Goal: Task Accomplishment & Management: Manage account settings

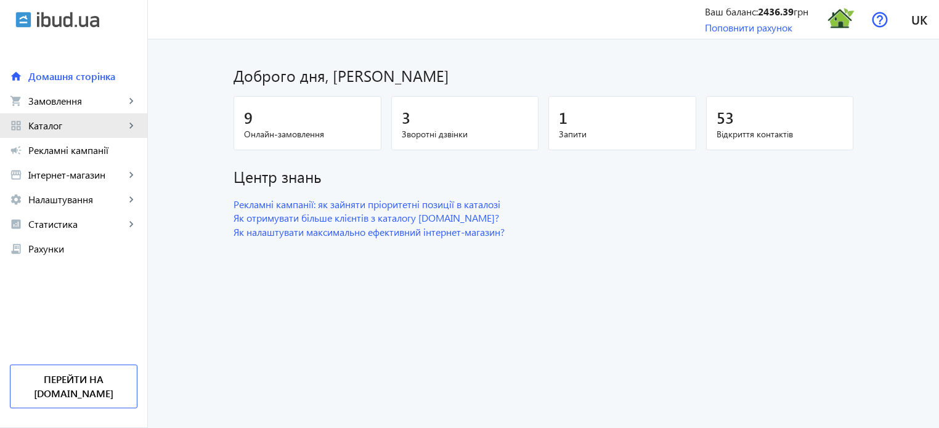
click at [113, 125] on span "Каталог" at bounding box center [76, 126] width 97 height 12
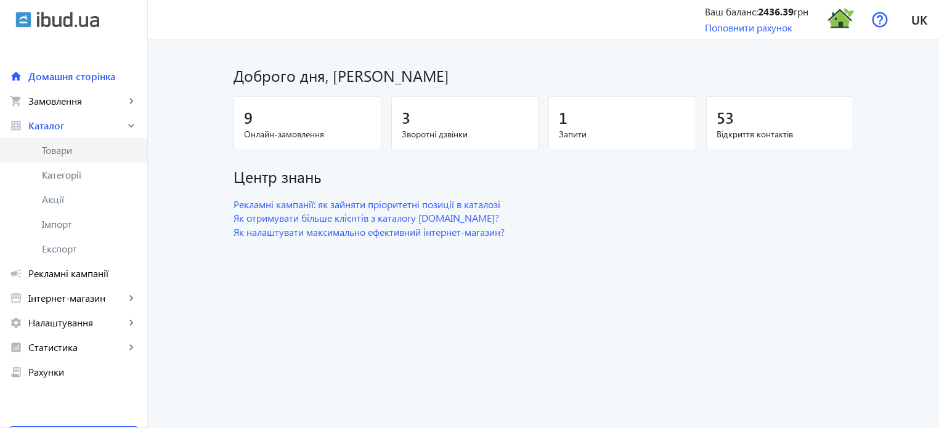
click at [81, 155] on span "Товари" at bounding box center [89, 150] width 95 height 12
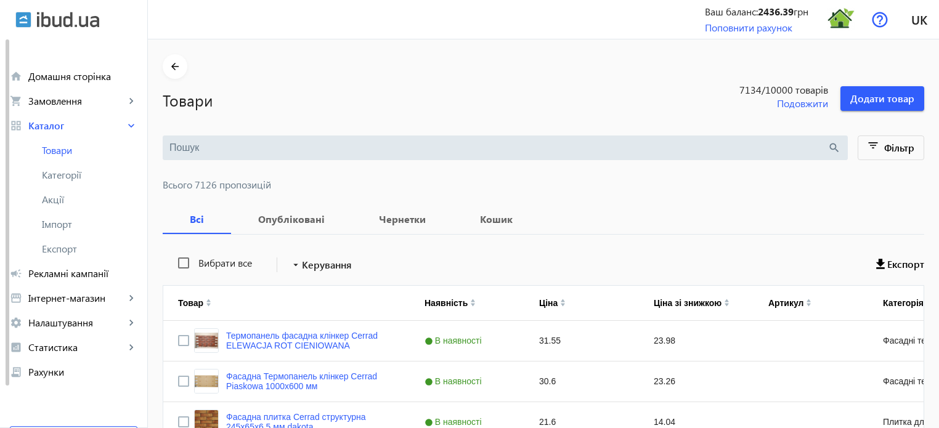
click at [170, 148] on input "search" at bounding box center [498, 148] width 658 height 14
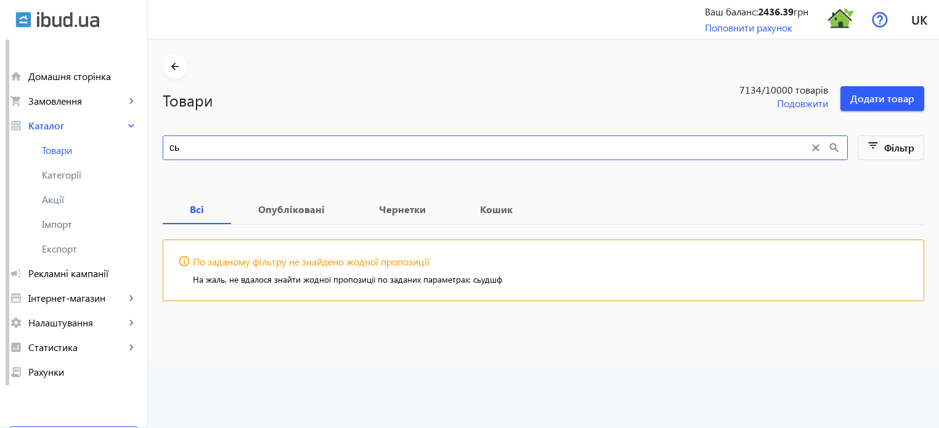
type input "с"
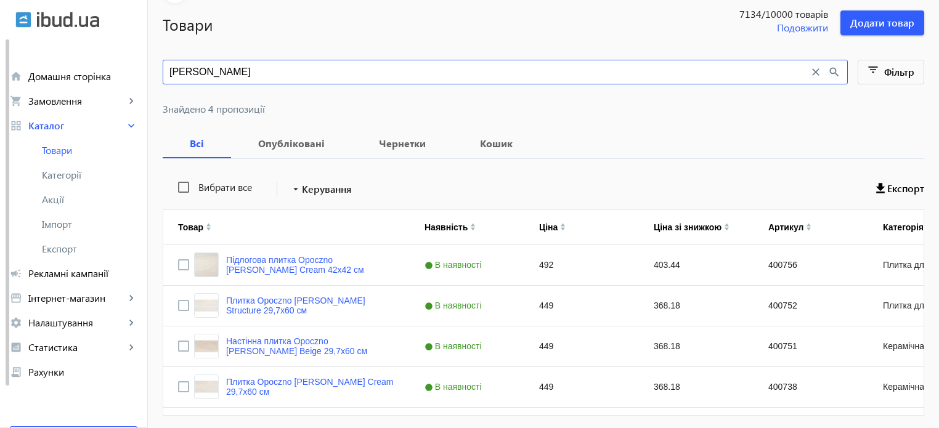
scroll to position [119, 0]
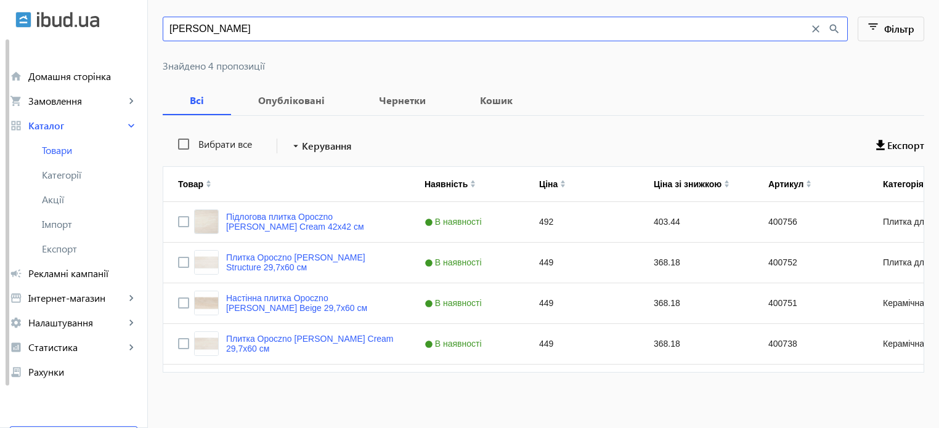
type input "[PERSON_NAME]"
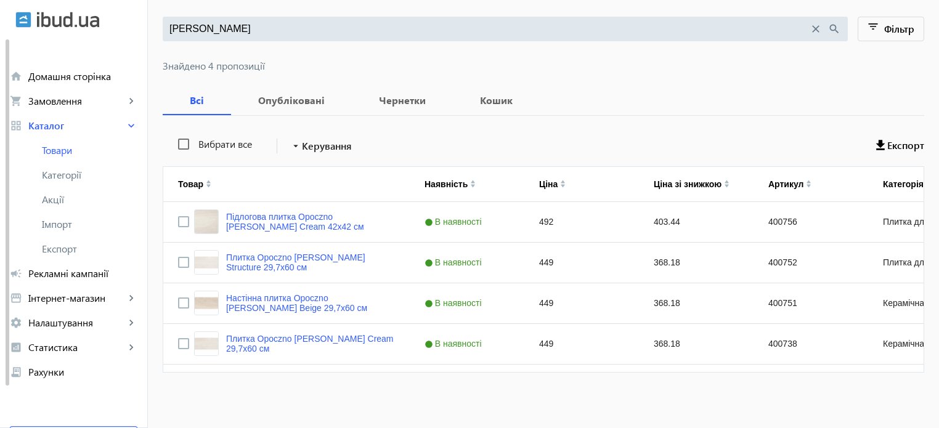
drag, startPoint x: 224, startPoint y: 25, endPoint x: 0, endPoint y: 16, distance: 223.8
click at [0, 16] on div "arrow_back home Домашня сторінка shopping_cart Замовлення keyboard_arrow_right …" at bounding box center [469, 155] width 939 height 548
click at [319, 216] on link "Підлогова плитка Opoczno [PERSON_NAME] Cream 42х42 см" at bounding box center [310, 222] width 169 height 20
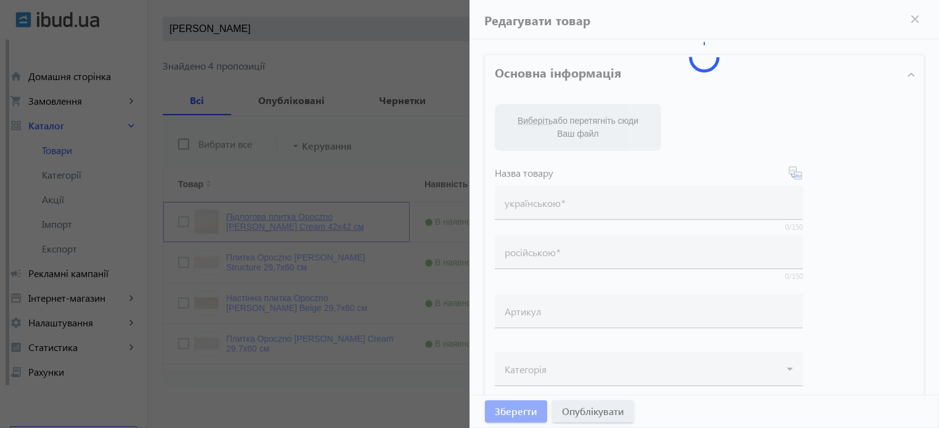
type input "Підлогова плитка Opoczno [PERSON_NAME] Cream 42х42 см"
type input "Напольная плитка Opoczno [PERSON_NAME] Cream 42х42 см"
type input "400756"
type input "492"
type input "10"
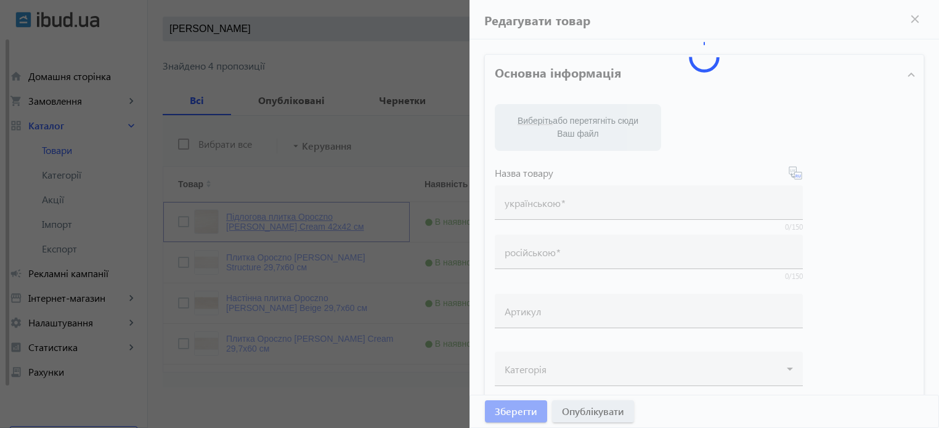
type input "Підлогова плитка Opoczno [PERSON_NAME] Cream 42х42 см"
type input "Напольная плитка Opoczno [PERSON_NAME] Cream 42х42 см"
type textarea "Підлогова плитка Opoczno [PERSON_NAME] Cream 42х42 см купити"
type textarea "Напольная плитка Opoczno [PERSON_NAME] Cream 42х42 см купить"
type input "плитка opoczno [PERSON_NAME] cream, плитка opoczno, плитка опочно"
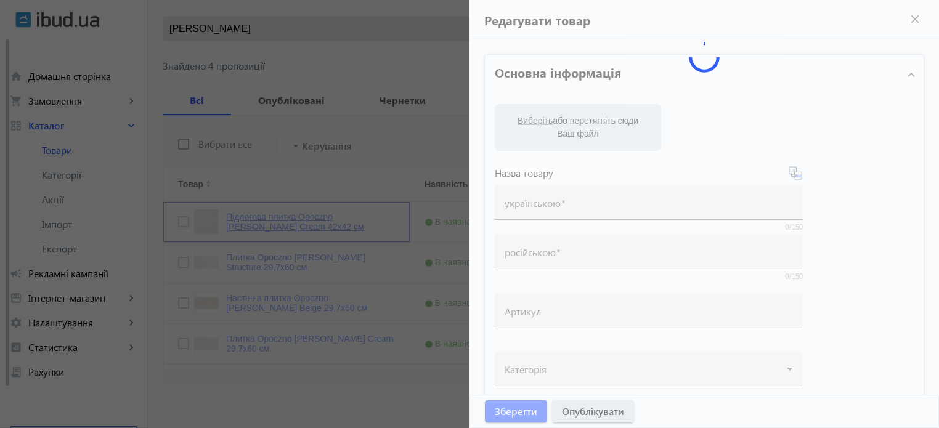
type input "плитка opoczno [PERSON_NAME] cream, плитка opoczno, плитка опочно"
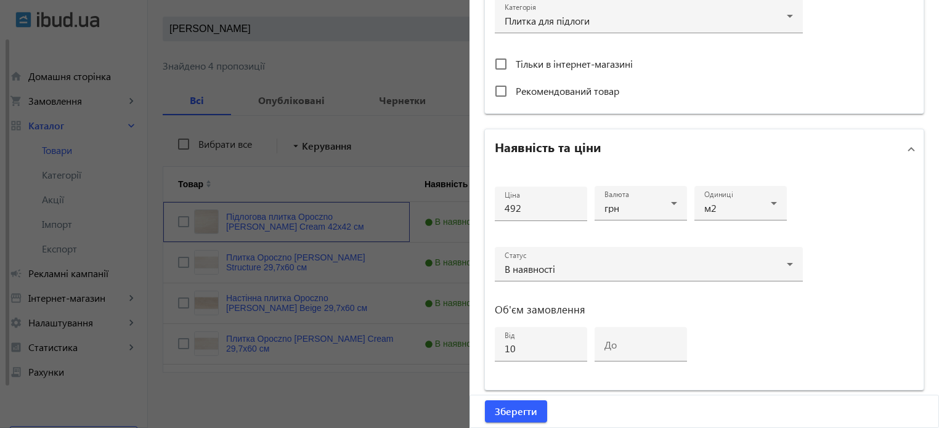
scroll to position [493, 0]
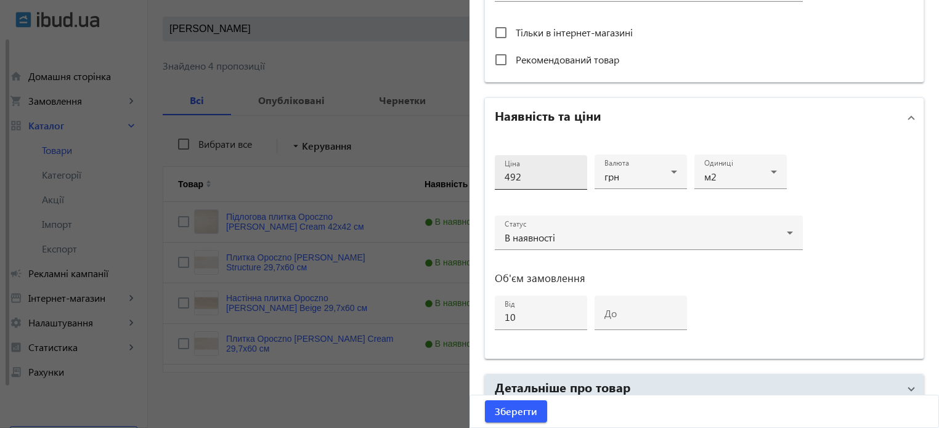
click at [536, 170] on input "492" at bounding box center [541, 176] width 73 height 13
type input "4"
type input "579"
click at [525, 410] on span "Зберегти" at bounding box center [516, 412] width 43 height 14
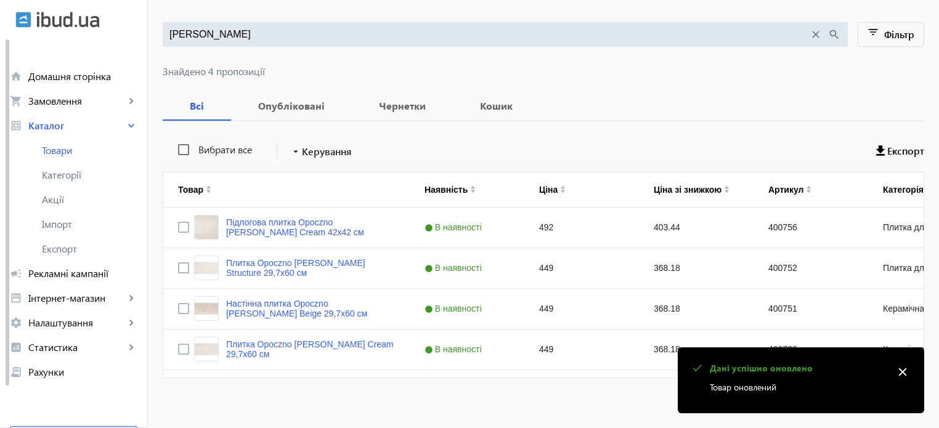
scroll to position [119, 0]
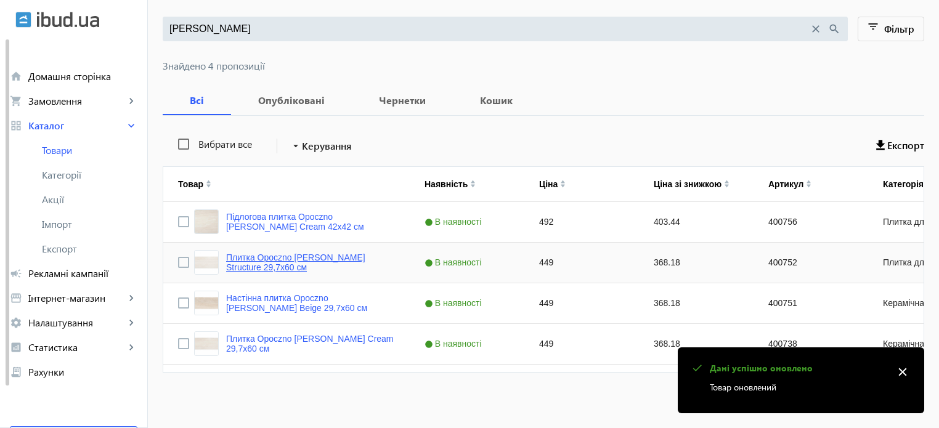
click at [293, 254] on link "Плитка Opoczno [PERSON_NAME] Structure 29,7х60 см" at bounding box center [310, 263] width 169 height 20
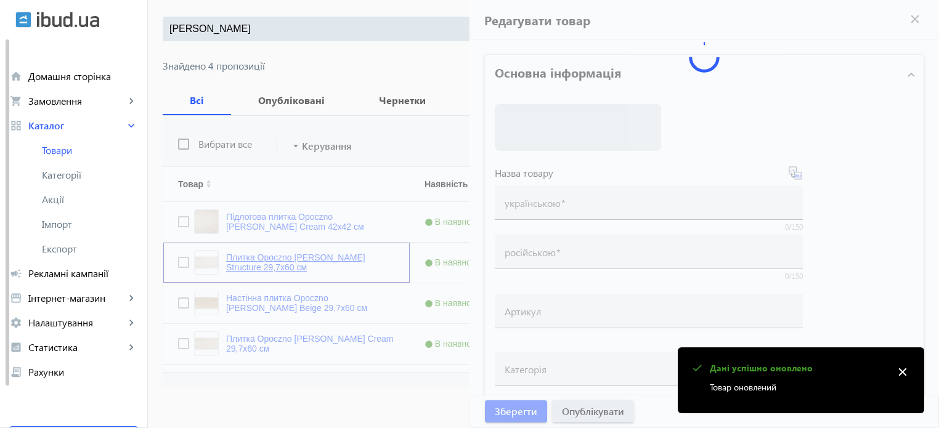
type input "Плитка Opoczno [PERSON_NAME] Structure 29,7х60 см"
type input "400752"
type input "449"
type input "10"
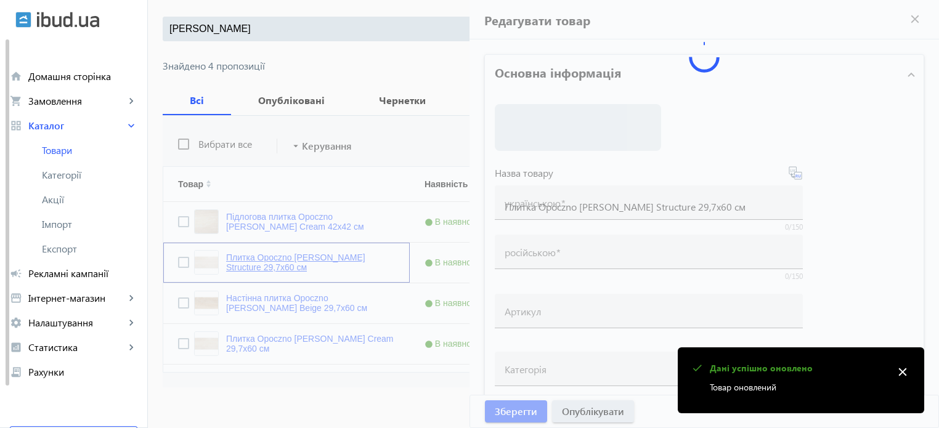
type input "Плитка Opoczno [PERSON_NAME] Structure 29,7х60 см"
type textarea "Плитка Opoczno [PERSON_NAME] Structure 29,7х60 см купити"
type textarea "Плитка Opoczno [PERSON_NAME] Structure 29,7х60 см купить"
type input "плитка opoczno [PERSON_NAME] cream structure, плитка opoczno, плитка опочно"
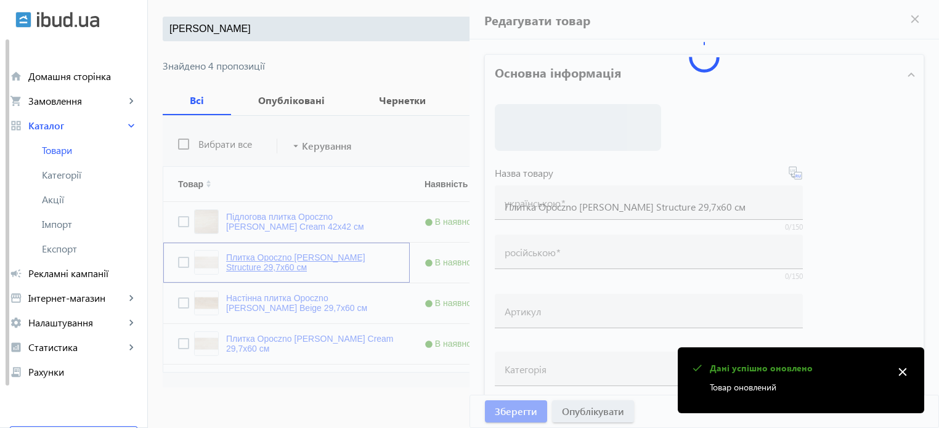
type input "плитка opoczno [PERSON_NAME] cream structure, плитка opoczno, плитка опочно"
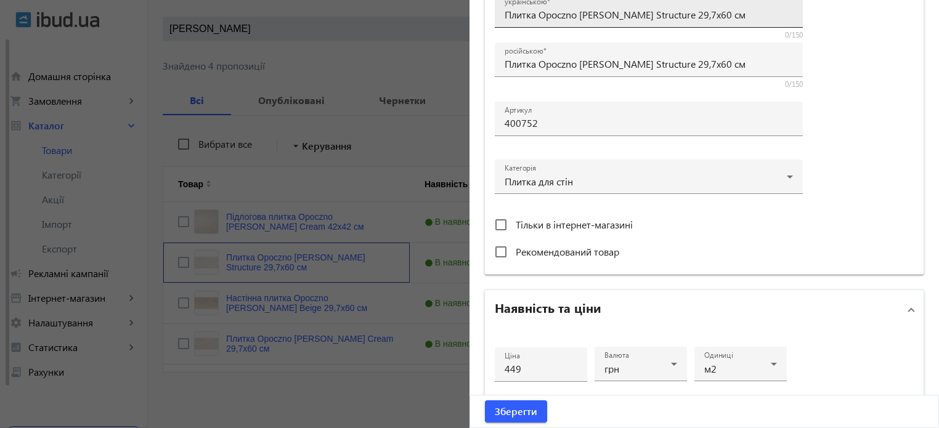
scroll to position [308, 0]
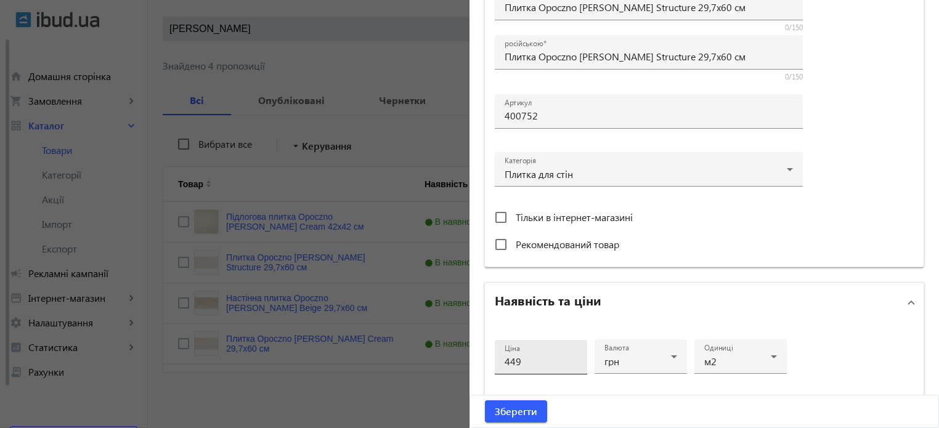
click at [535, 360] on input "449" at bounding box center [541, 361] width 73 height 13
type input "4"
type input "519"
click at [485, 400] on button "Зберегти" at bounding box center [516, 411] width 62 height 22
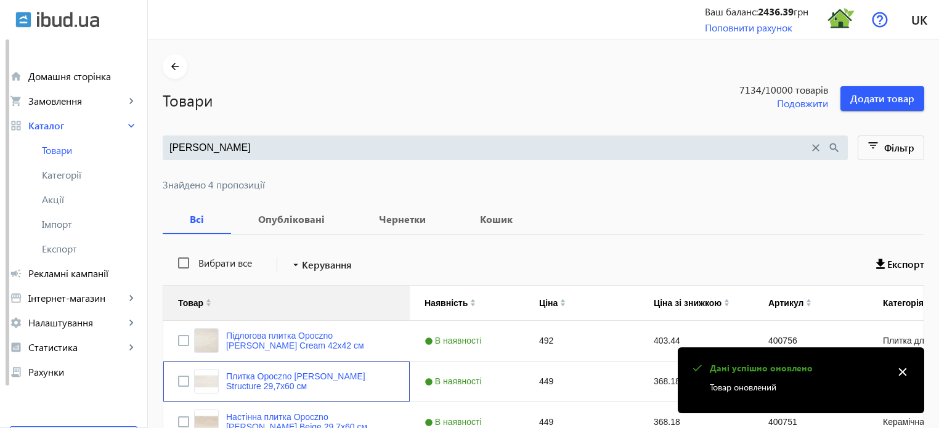
scroll to position [119, 0]
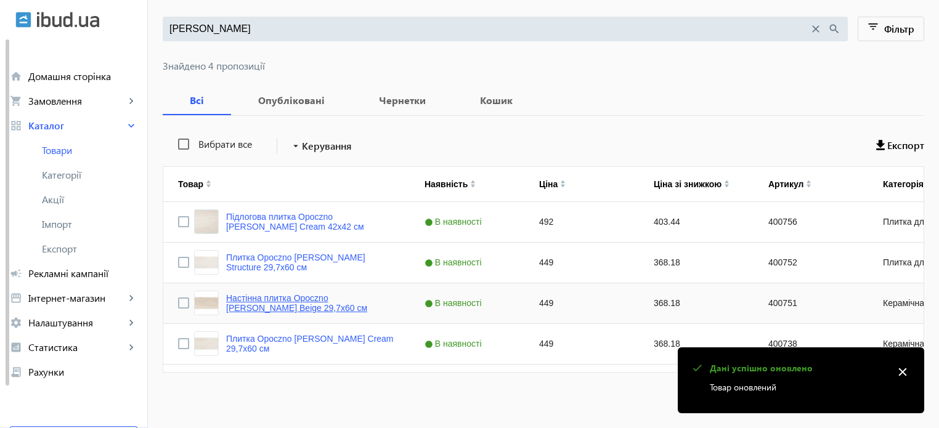
click at [292, 295] on link "Настінна плитка Opoczno [PERSON_NAME] Beige 29,7х60 см" at bounding box center [310, 303] width 169 height 20
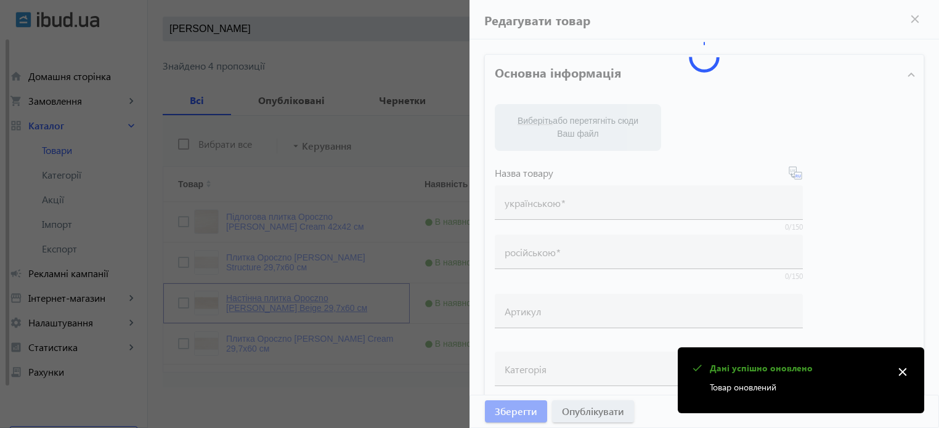
type input "Настінна плитка Opoczno [PERSON_NAME] Beige 29,7х60 см"
type input "Настенная плитка Opoczno [PERSON_NAME] Beige 29,7х60 см"
type input "400751"
type input "449"
type input "10"
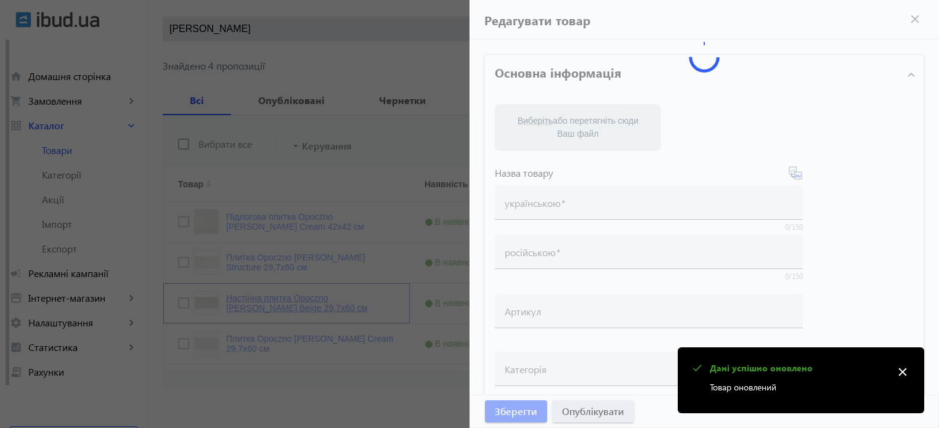
type input "Настінна плитка Opoczno [PERSON_NAME] Beige 29,7х60 см"
type input "Настенная плитка Opoczno [PERSON_NAME] Beige 29,7х60 см"
type textarea "Настінна плитка Opoczno [PERSON_NAME] Beige 29,7х60 см купити"
type textarea "Настенная плитка Opoczno [PERSON_NAME] Beige 29,7х60 см купить"
type input "плитка opoczno [PERSON_NAME] beige, плитка opoczno, плитка опочно"
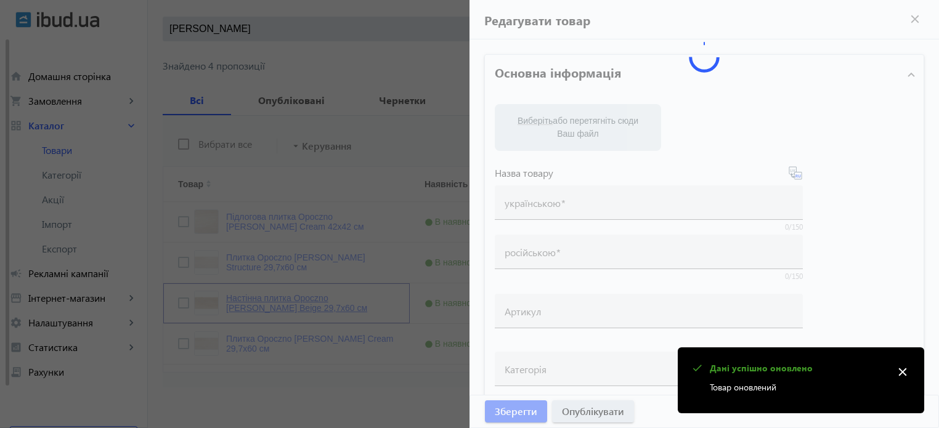
type input "плитка opoczno [PERSON_NAME] beige, плитка opoczno, плитка опочно"
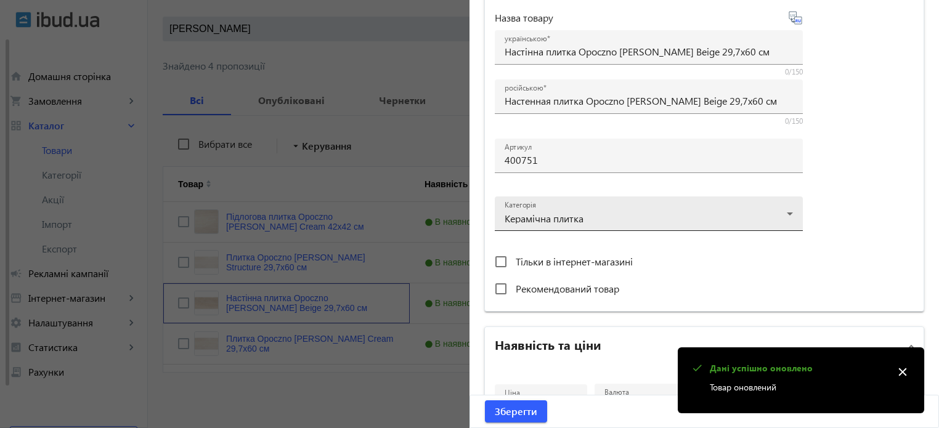
scroll to position [370, 0]
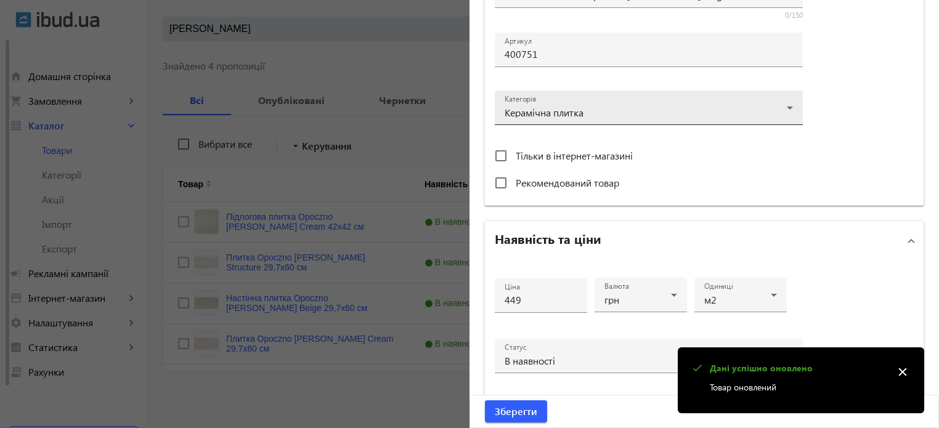
click at [548, 295] on input "449" at bounding box center [541, 299] width 73 height 13
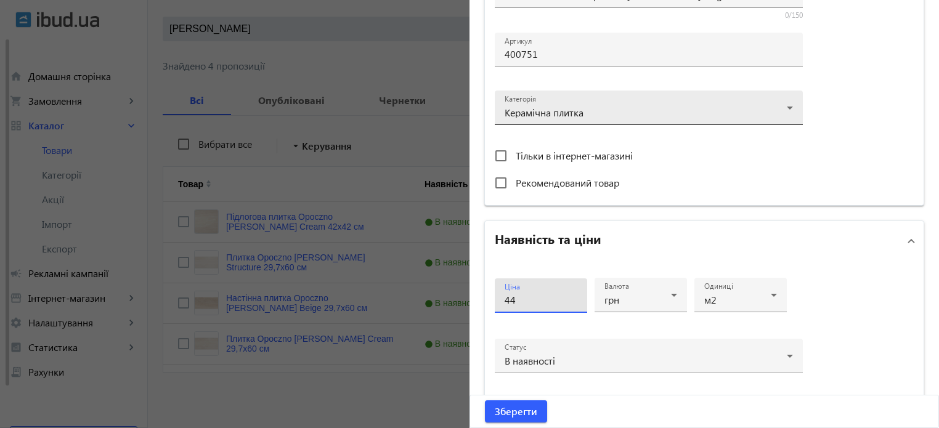
type input "4"
type input "519"
click at [485, 400] on button "Зберегти" at bounding box center [516, 411] width 62 height 22
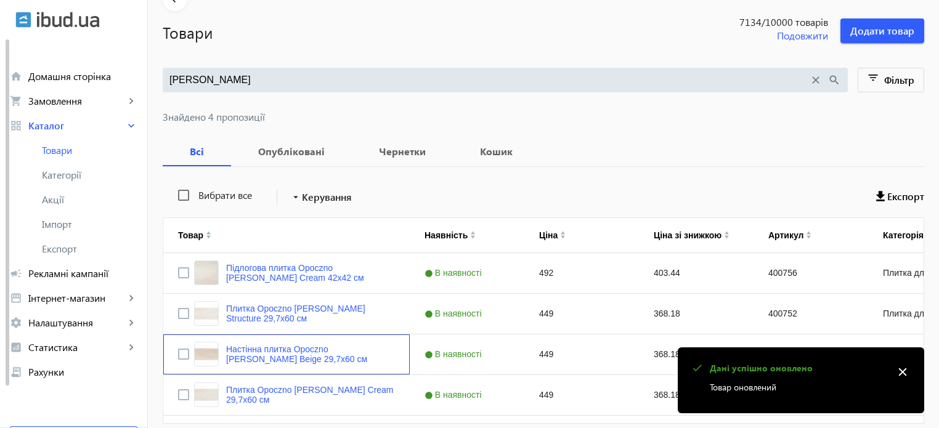
scroll to position [119, 0]
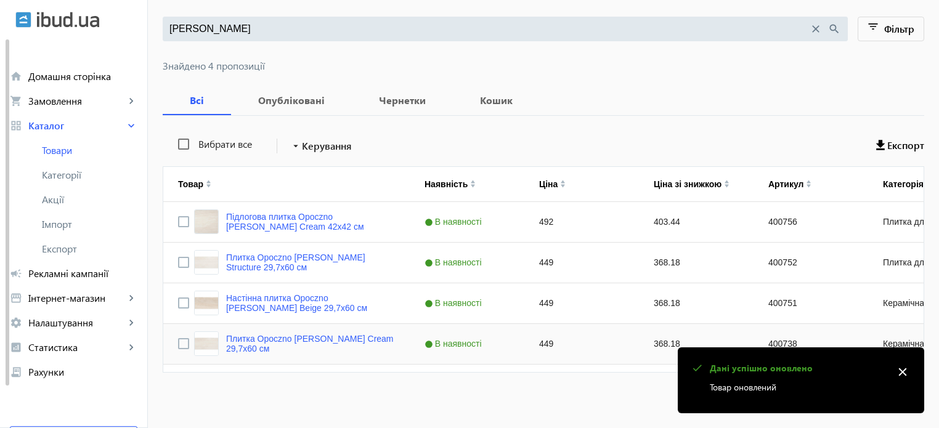
click at [302, 331] on div "Плитка Opoczno [PERSON_NAME] Cream 29,7х60 см" at bounding box center [294, 343] width 201 height 25
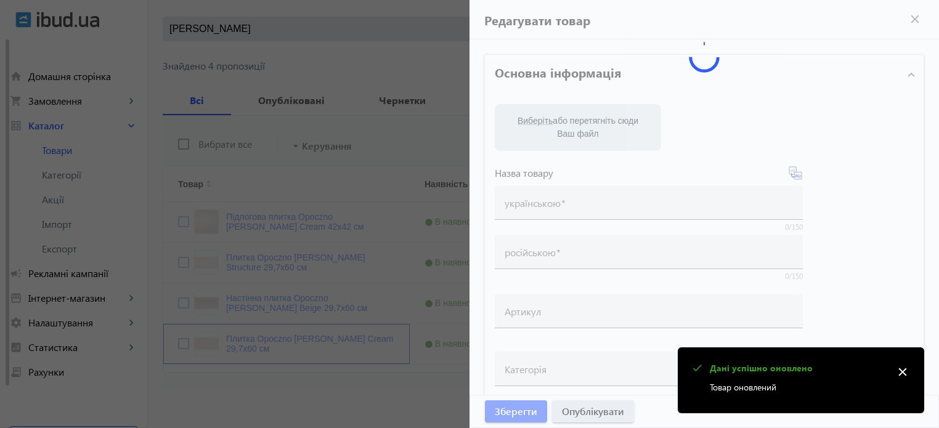
type input "Плитка Opoczno [PERSON_NAME] Cream 29,7х60 см"
type input "400738"
type input "449"
type input "10"
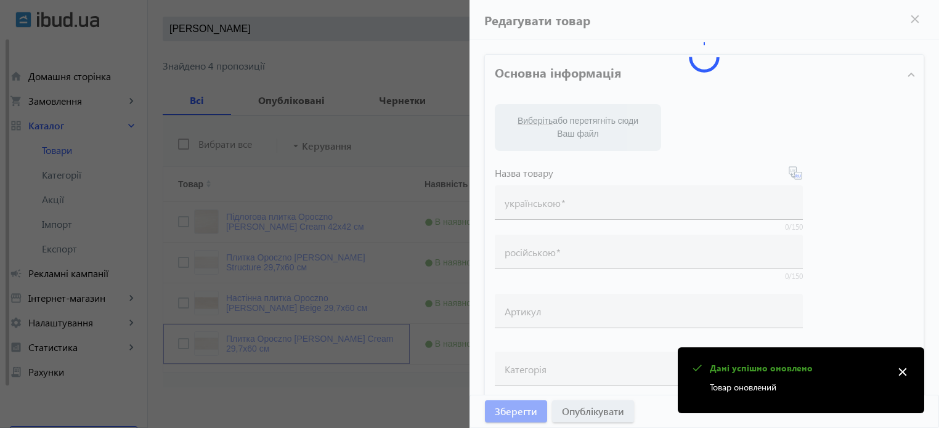
type input "Плитка Opoczno [PERSON_NAME] Cream 29,7х60 см"
type textarea "Плитка Opoczno [PERSON_NAME] Cream 29,7х60 см купити"
type textarea "Плитка Opoczno [PERSON_NAME] Cream 29,7х60 см купить"
type input "плитка opoczno [PERSON_NAME] cream, плитка opoczno, плитка опочно"
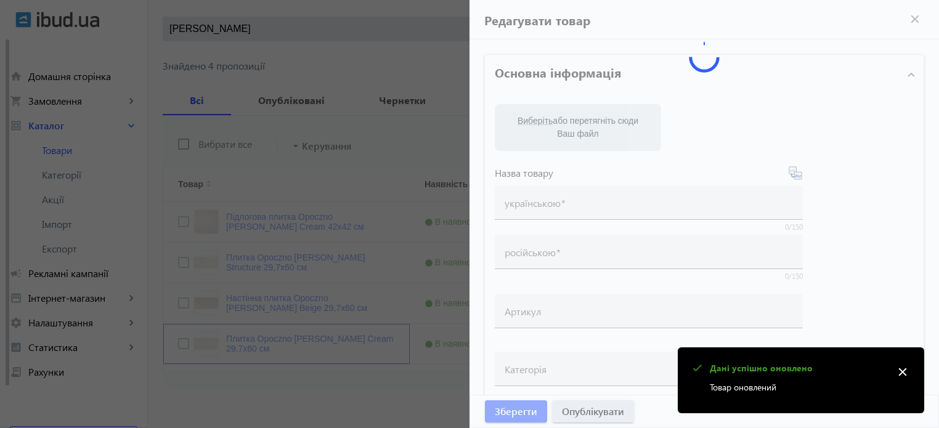
type input "плитка opoczno [PERSON_NAME] cream, плитка opoczno, плитка опочно"
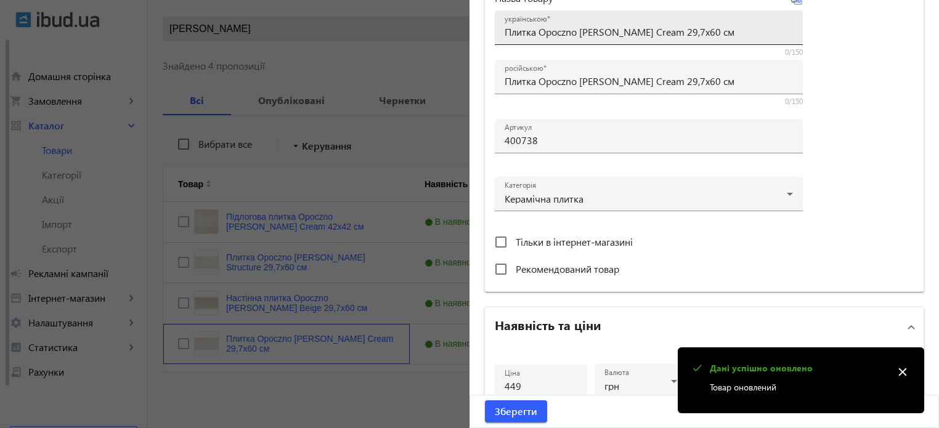
scroll to position [308, 0]
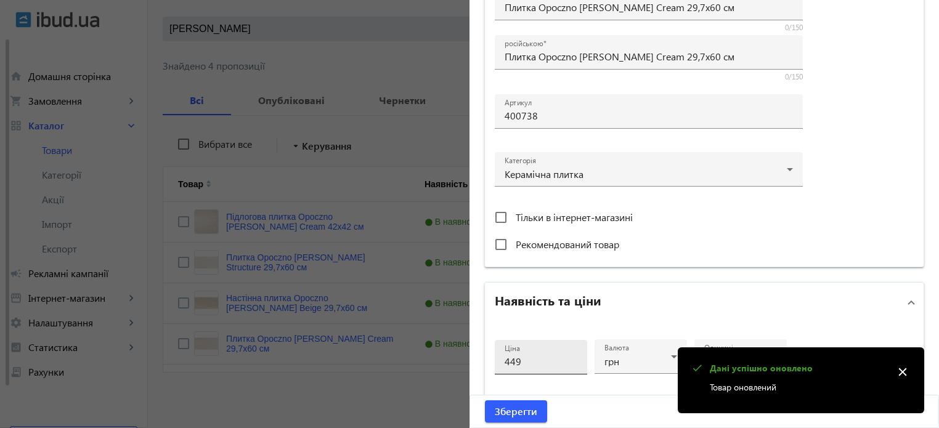
click at [537, 362] on input "449" at bounding box center [541, 361] width 73 height 13
type input "4"
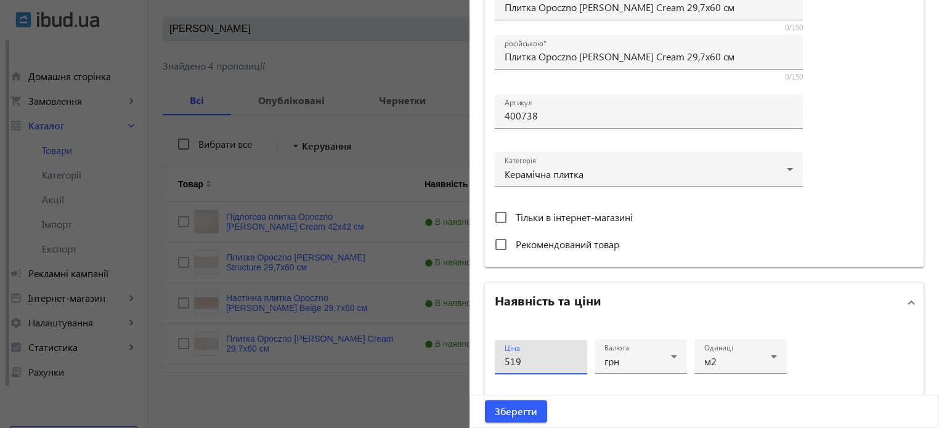
type input "519"
click at [485, 400] on button "Зберегти" at bounding box center [516, 411] width 62 height 22
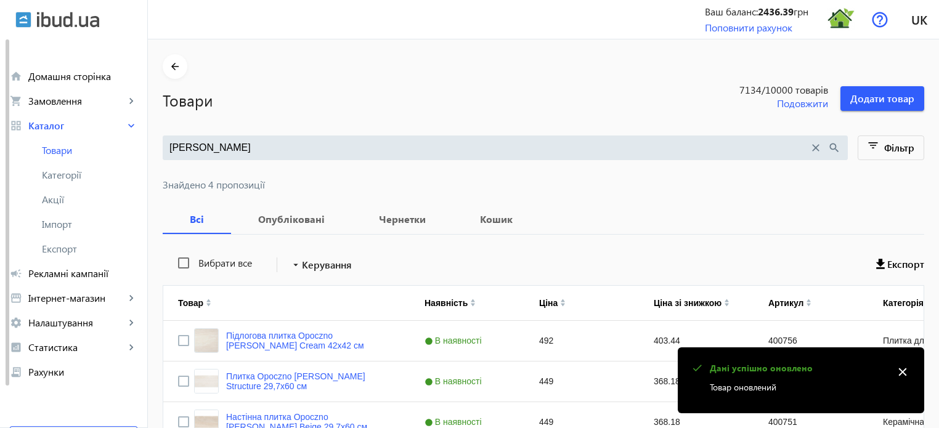
scroll to position [0, 0]
click at [64, 200] on span "Акції" at bounding box center [89, 199] width 95 height 12
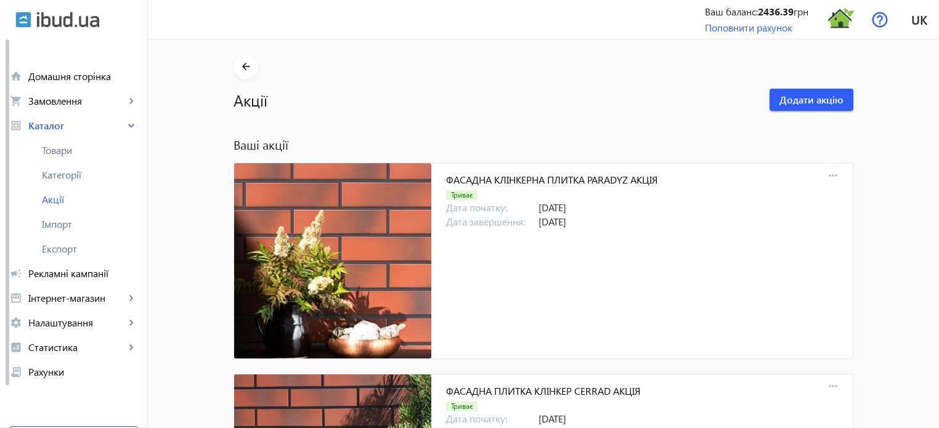
scroll to position [376, 0]
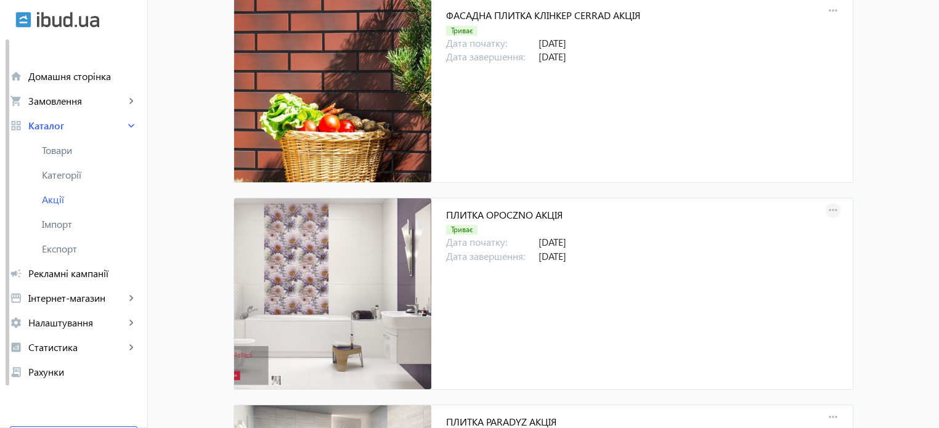
click at [835, 209] on mat-icon "more_horiz" at bounding box center [832, 210] width 17 height 17
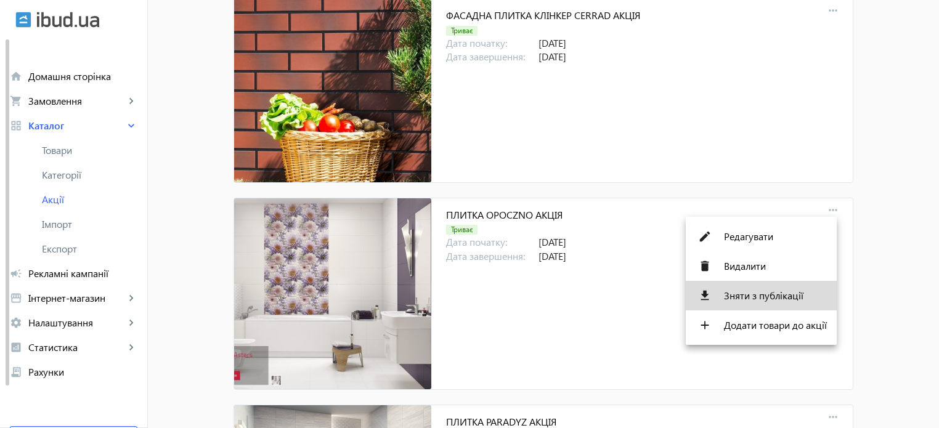
click at [758, 298] on span "Зняти з публікації" at bounding box center [775, 296] width 103 height 10
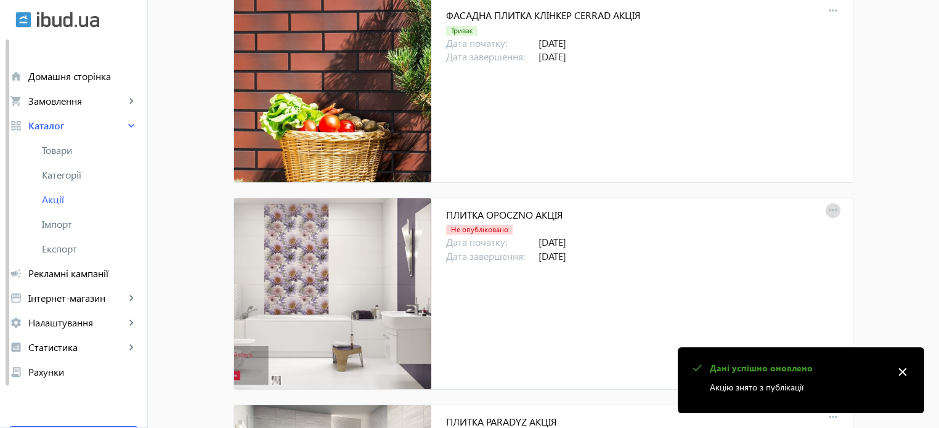
click at [835, 209] on mat-icon "more_horiz" at bounding box center [832, 210] width 17 height 17
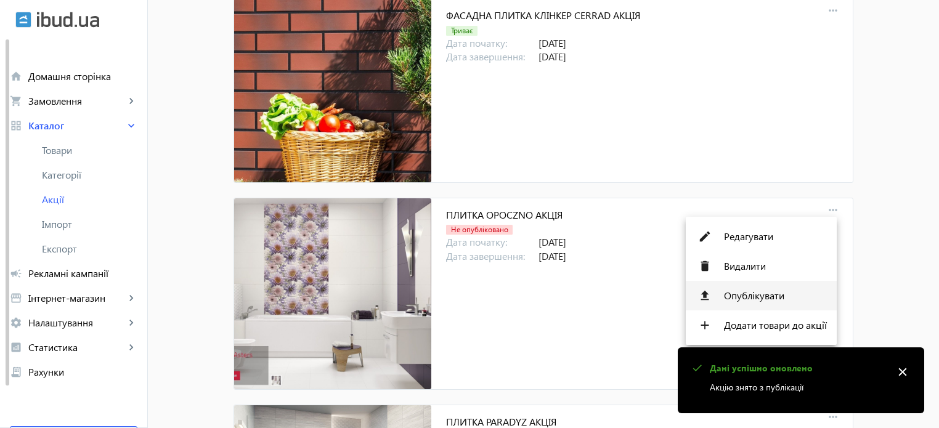
click at [768, 295] on span "Опублікувати" at bounding box center [775, 296] width 103 height 10
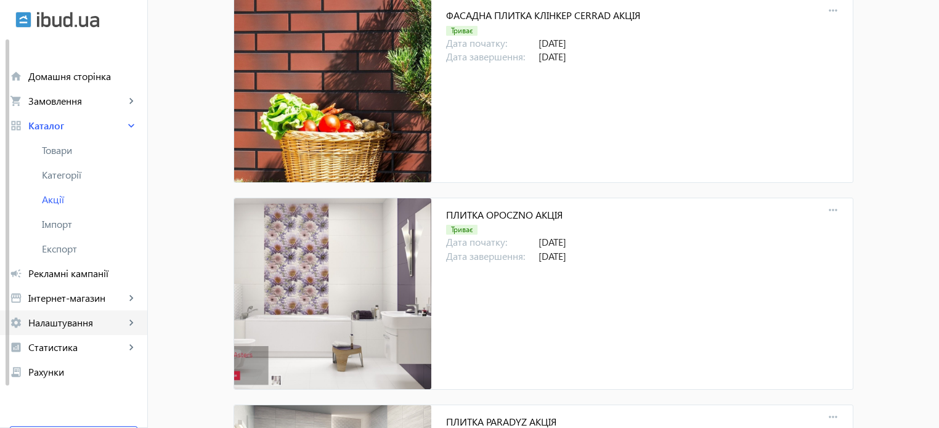
click at [69, 330] on link "settings Налаштування keyboard_arrow_right" at bounding box center [73, 322] width 147 height 25
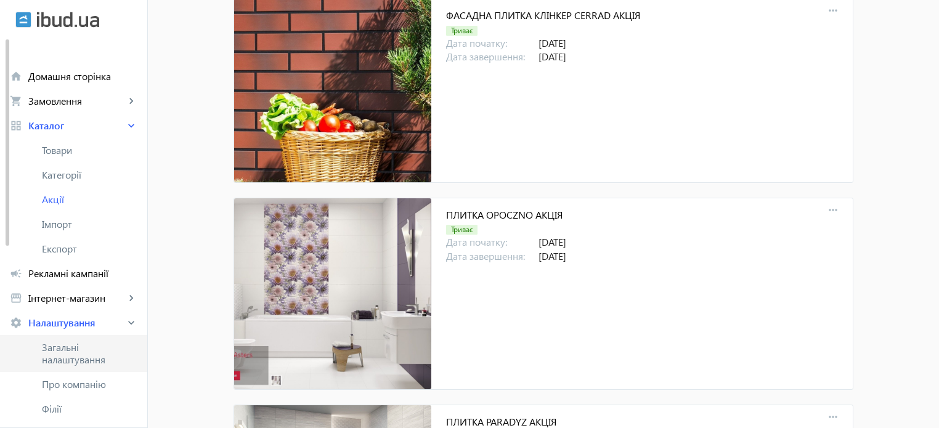
click at [70, 357] on span "Загальні налаштування" at bounding box center [89, 353] width 95 height 25
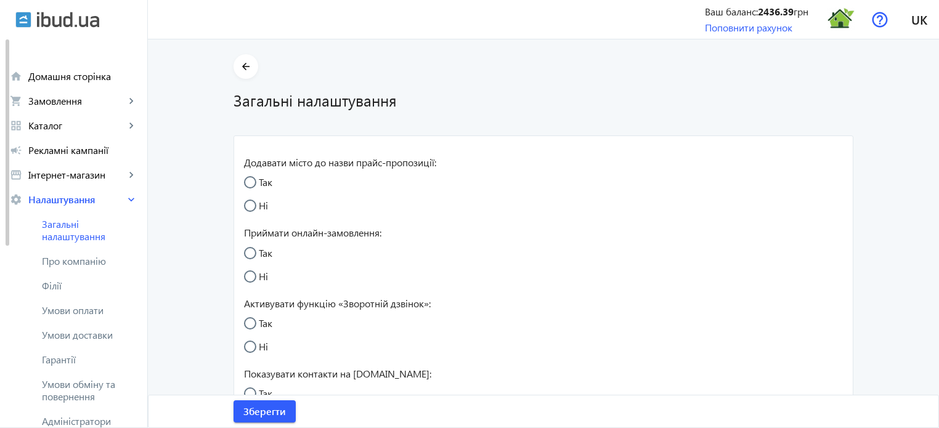
radio input "true"
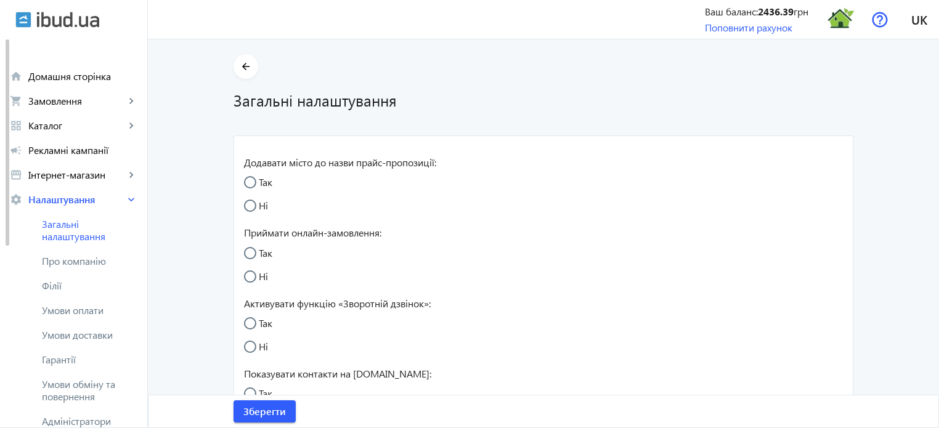
radio input "true"
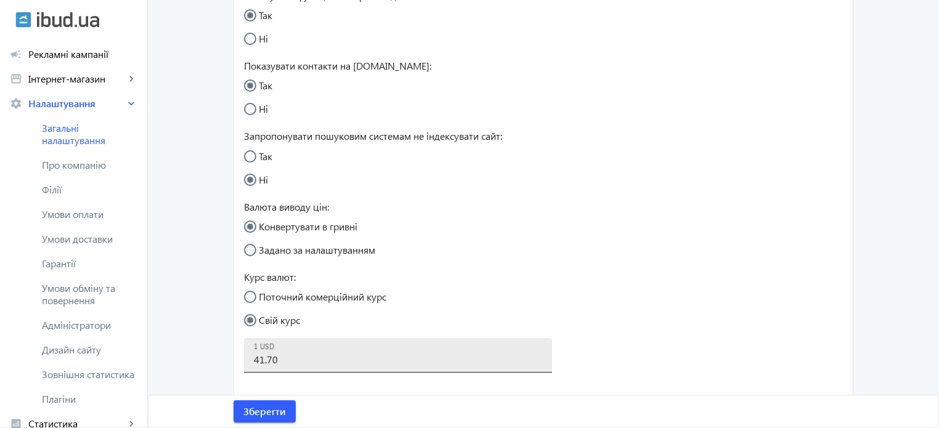
scroll to position [431, 0]
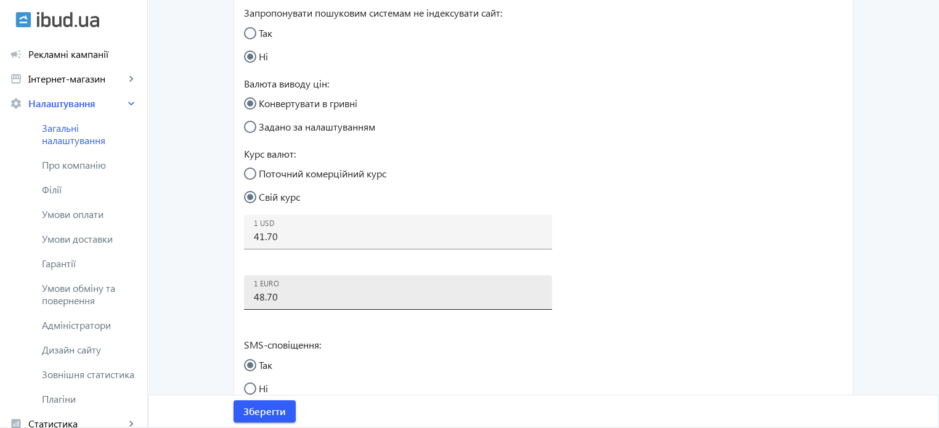
click at [288, 301] on input "48.70" at bounding box center [398, 296] width 288 height 13
type input "48.5"
click at [366, 386] on form "Додавати місто до назви прайс-пропозиції: Так Ні Приймати онлайн-замовлення: Та…" at bounding box center [398, 212] width 308 height 994
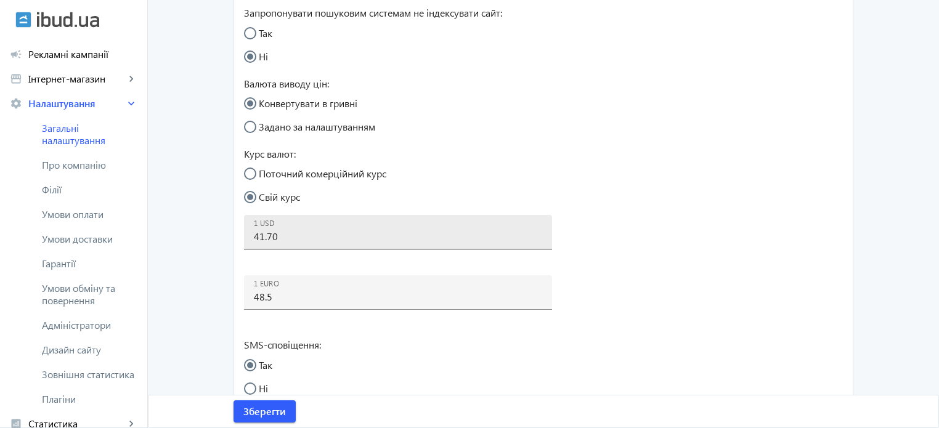
click at [285, 240] on input "41.70" at bounding box center [398, 236] width 288 height 13
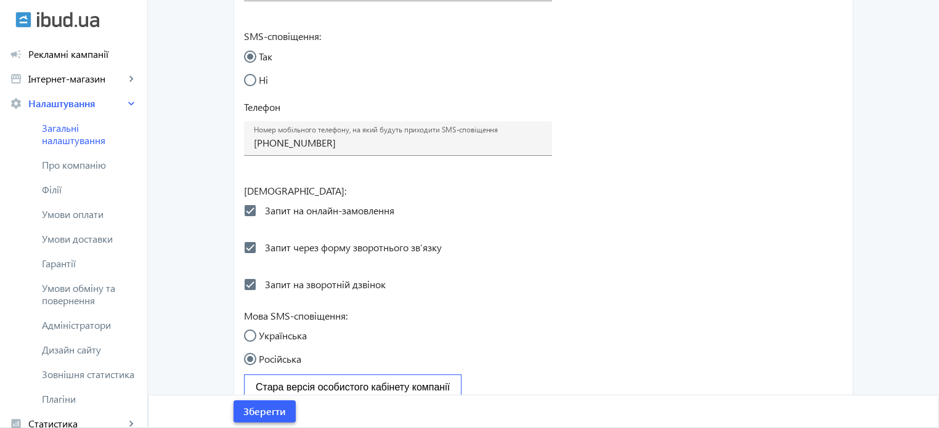
scroll to position [768, 0]
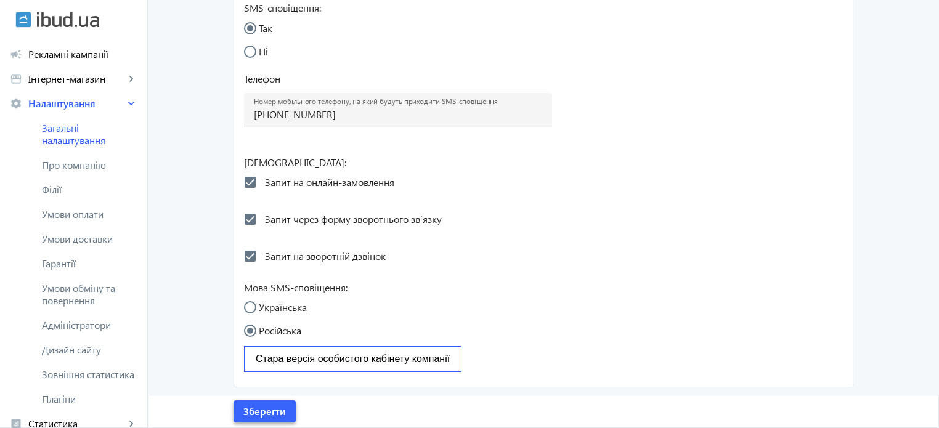
type input "41.6"
click at [259, 411] on span "Зберегти" at bounding box center [264, 412] width 43 height 14
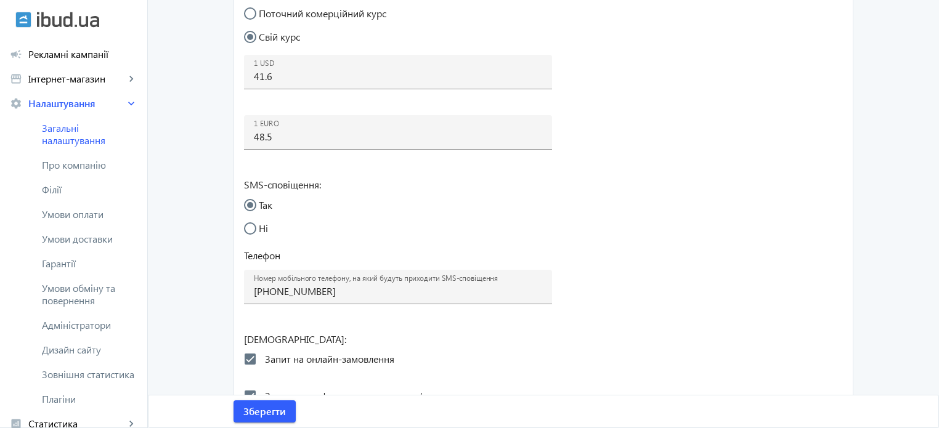
scroll to position [583, 0]
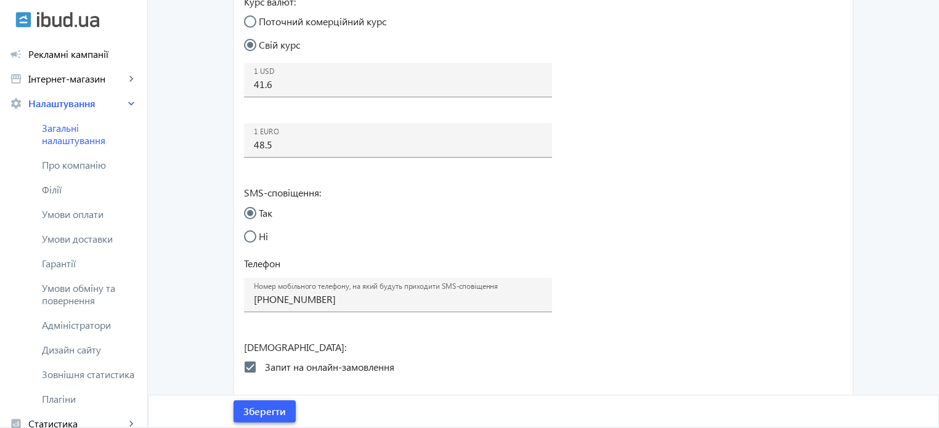
click at [266, 411] on span "Зберегти" at bounding box center [264, 412] width 43 height 14
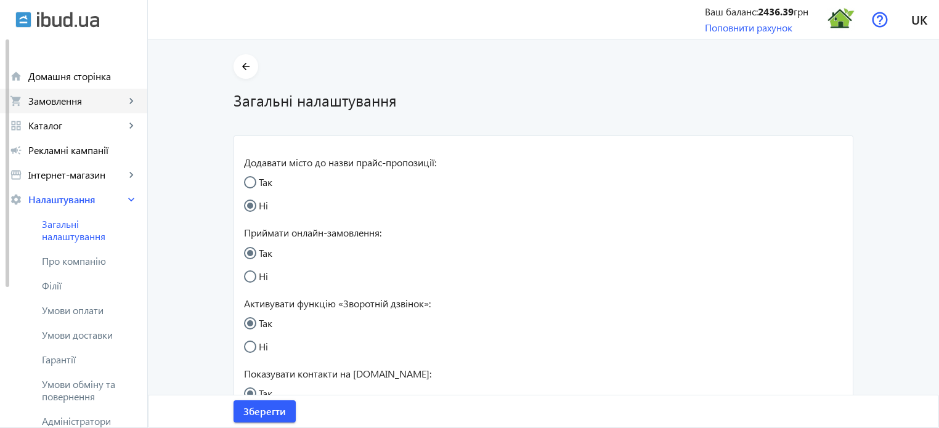
click at [102, 103] on span "Замовлення" at bounding box center [76, 101] width 97 height 12
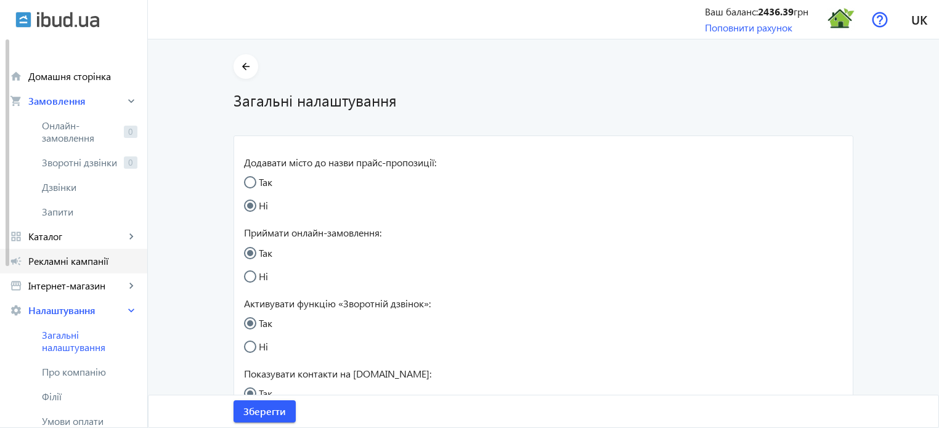
click at [83, 259] on span "Рекламні кампанії" at bounding box center [82, 261] width 109 height 12
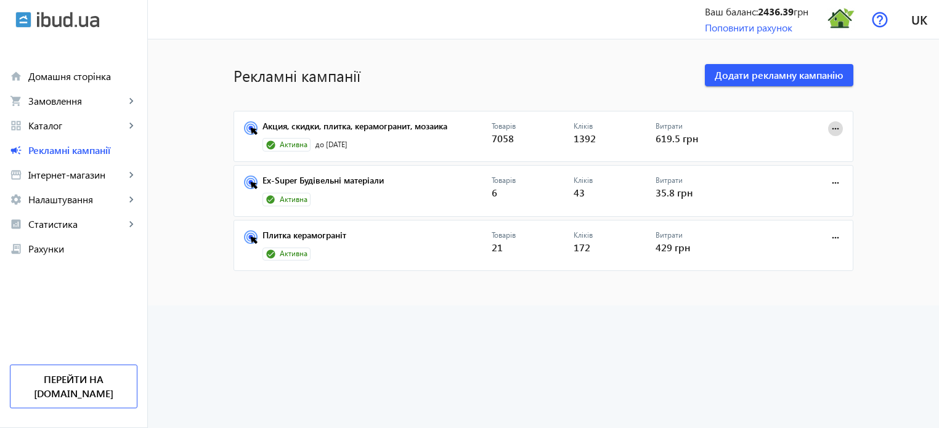
click at [837, 129] on mat-icon "more_horiz" at bounding box center [836, 129] width 14 height 14
click at [797, 187] on span "Редагувати" at bounding box center [797, 186] width 65 height 10
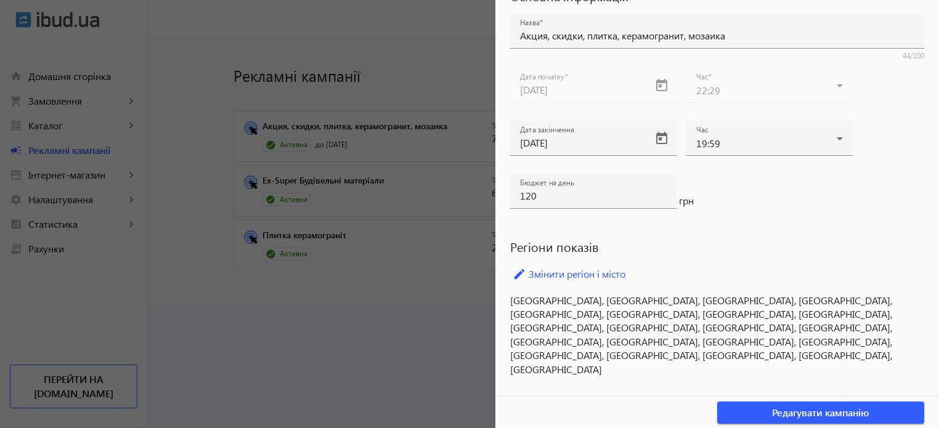
scroll to position [74, 0]
click at [456, 282] on div at bounding box center [469, 214] width 939 height 428
